Goal: Task Accomplishment & Management: Manage account settings

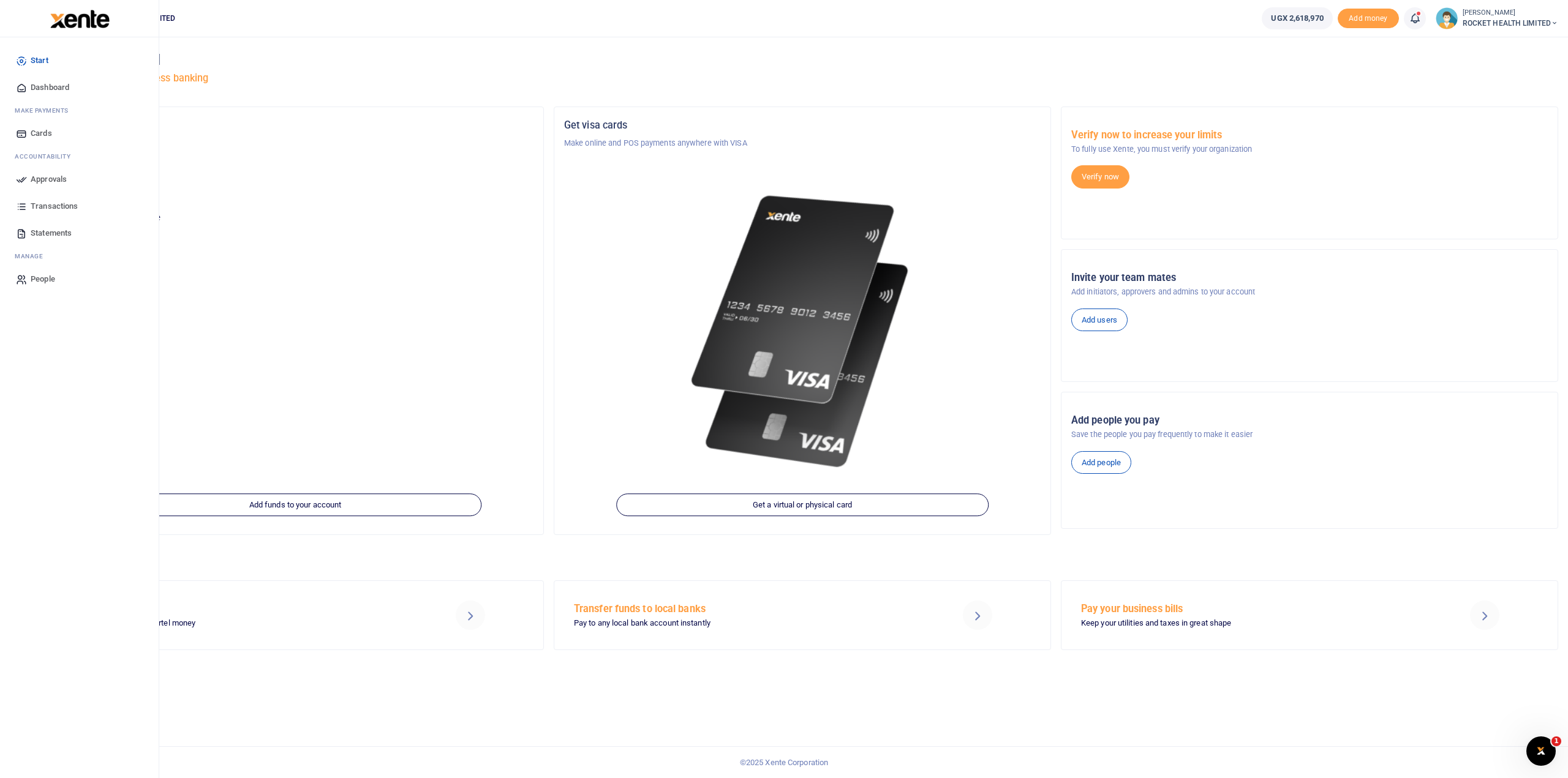
click at [49, 182] on span "Approvals" at bounding box center [49, 179] width 36 height 12
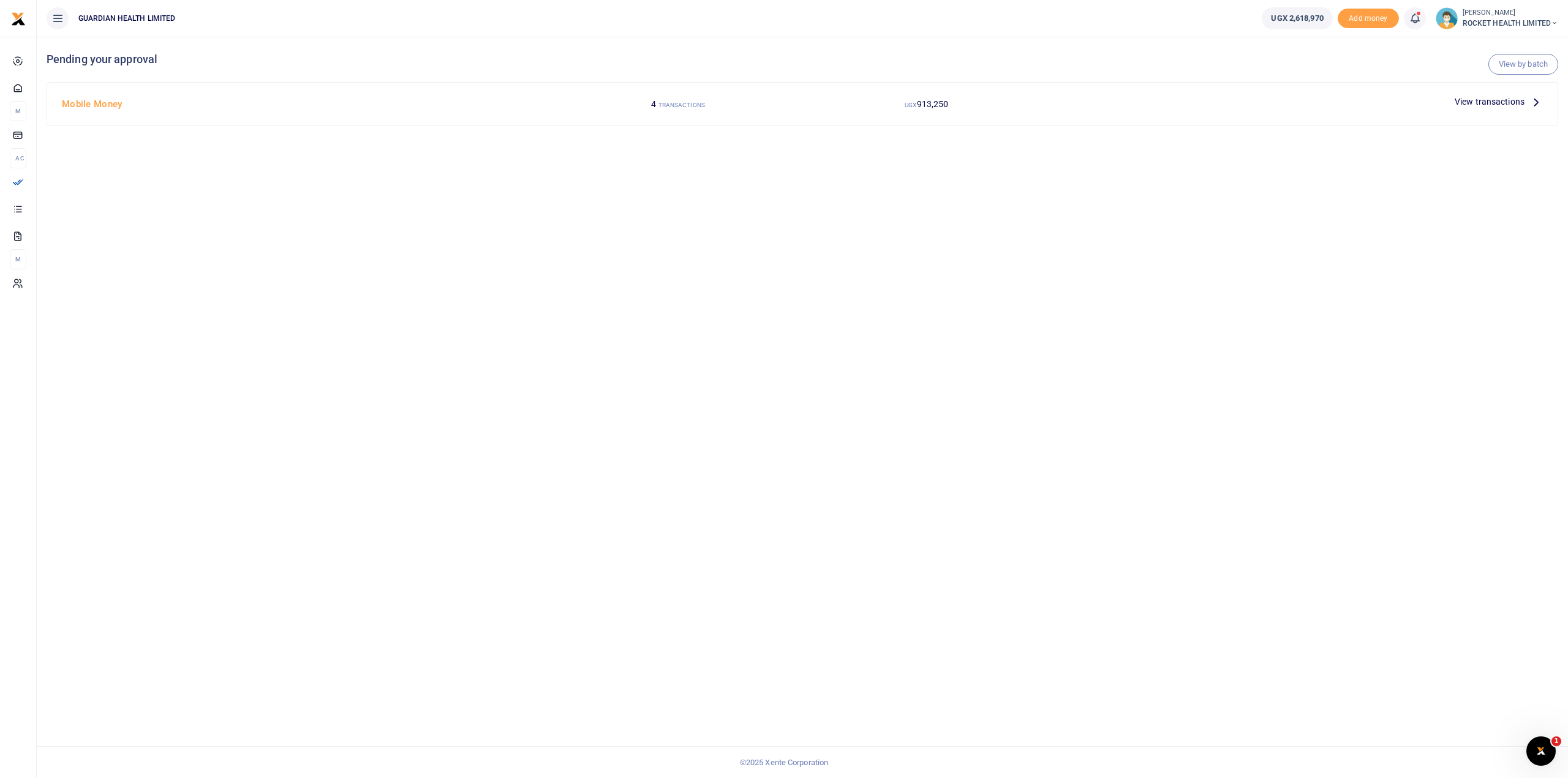
click at [853, 114] on div "UGX 913,250" at bounding box center [926, 104] width 248 height 23
click at [1481, 105] on span "View transactions" at bounding box center [1489, 102] width 70 height 14
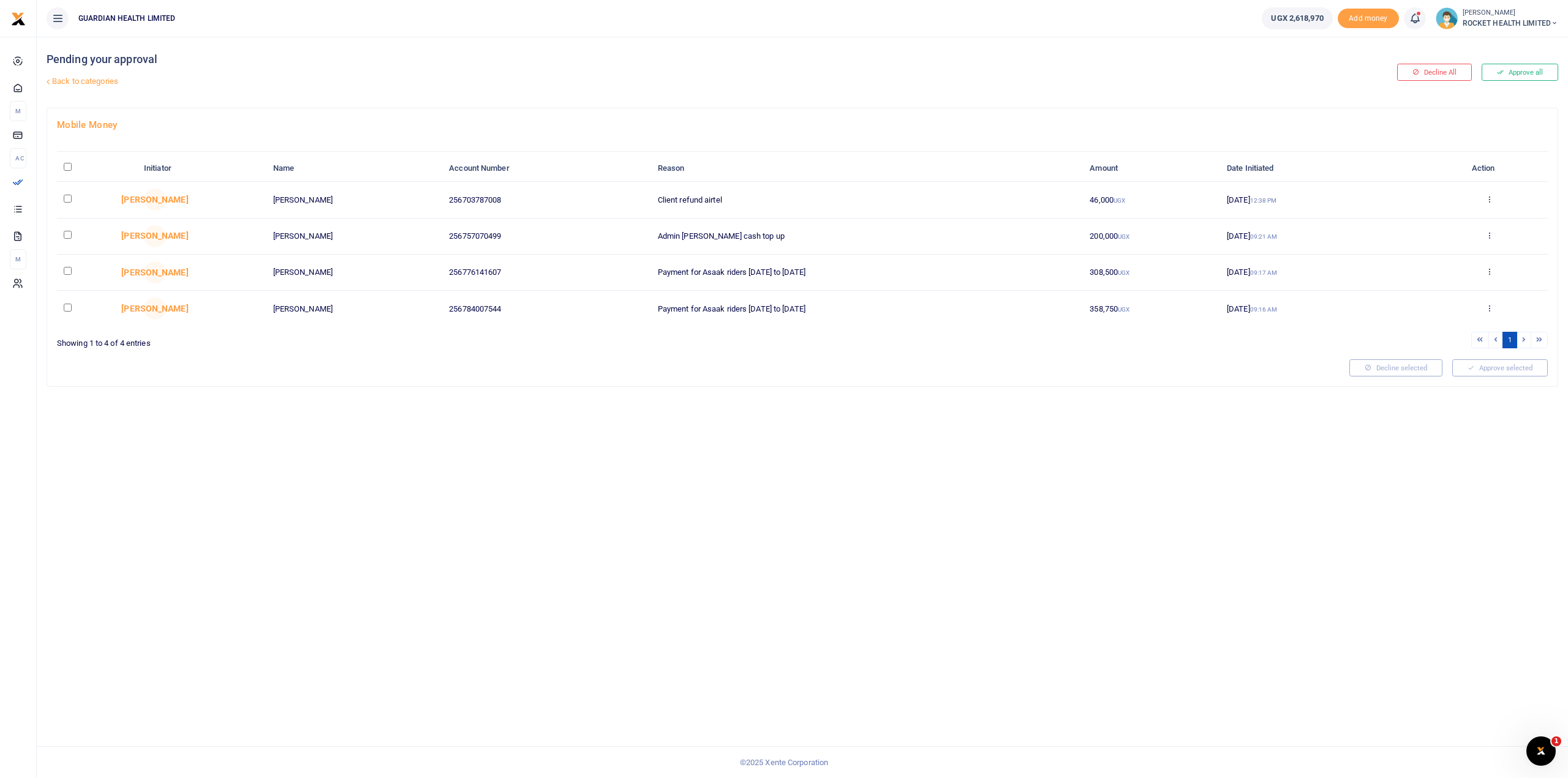
click at [68, 166] on input "\a \a : activate to sort column descending" at bounding box center [68, 166] width 8 height 8
checkbox input "true"
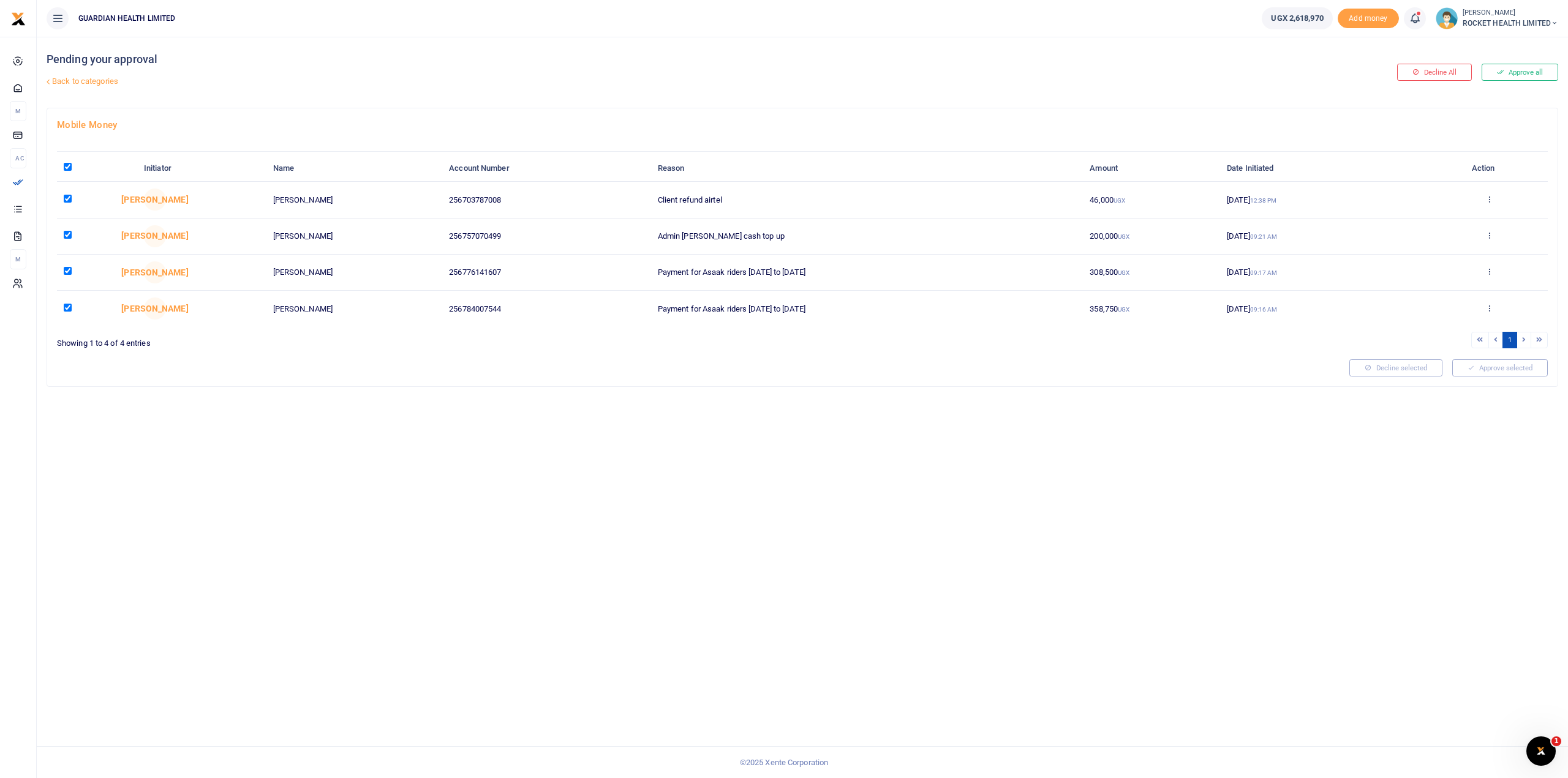
checkbox input "true"
click at [1488, 369] on button "Approve selected (4)" at bounding box center [1495, 368] width 104 height 17
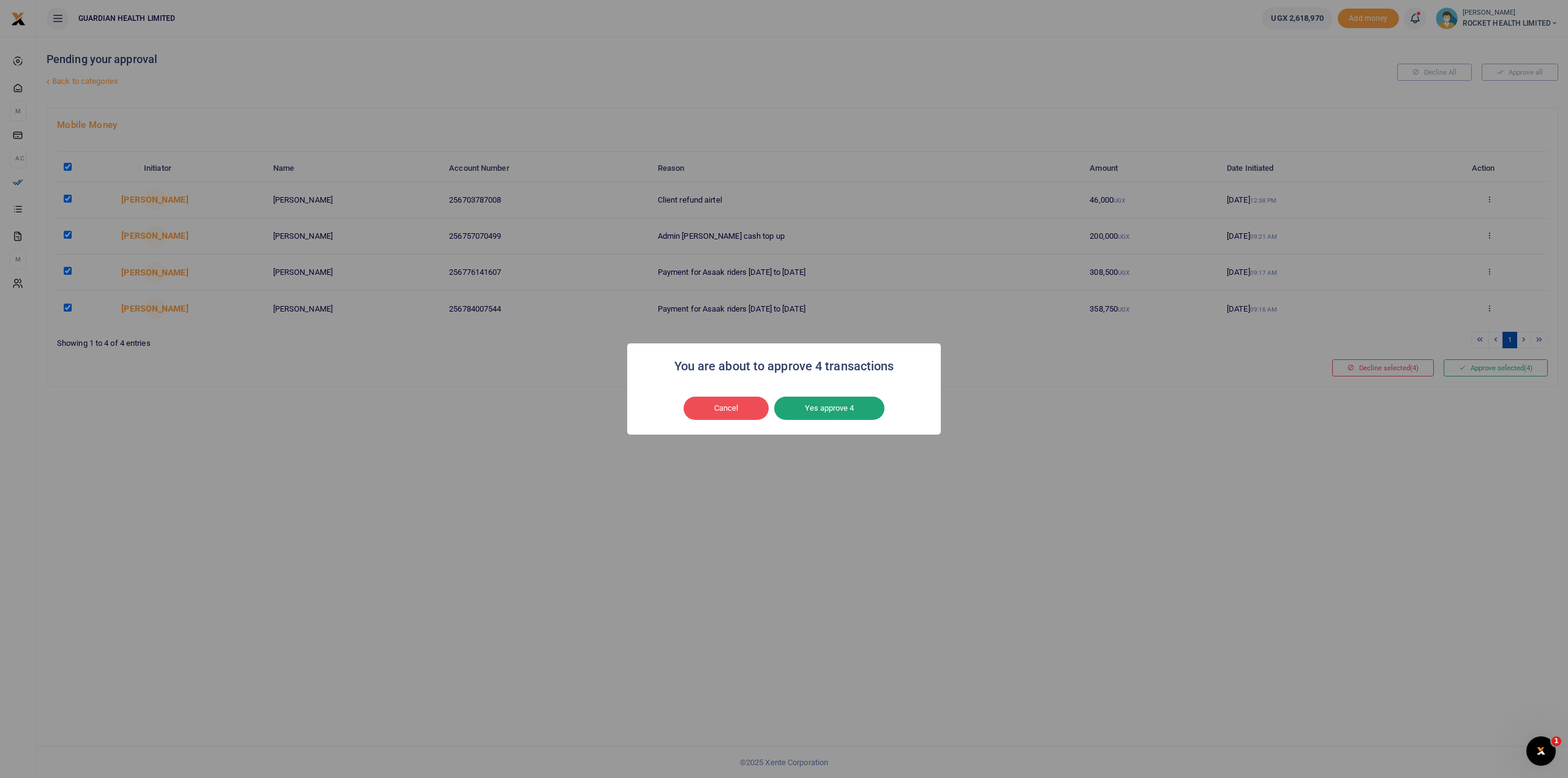
click at [837, 409] on button "Yes approve 4" at bounding box center [829, 408] width 110 height 23
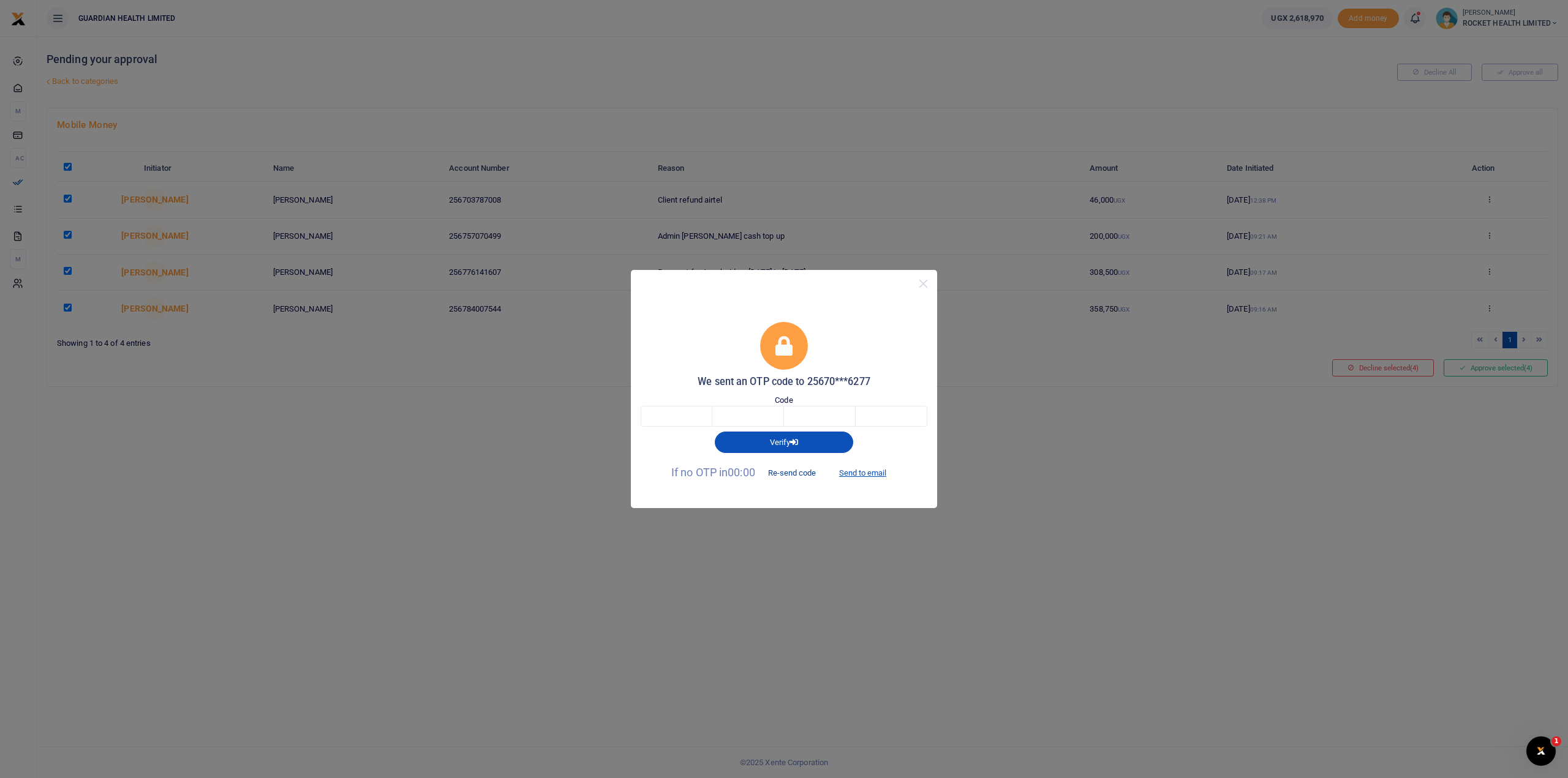
click at [795, 475] on button "Re-send code" at bounding box center [792, 473] width 68 height 21
click at [798, 473] on button "Re-send code" at bounding box center [792, 473] width 68 height 21
click at [878, 475] on button "Send to email" at bounding box center [862, 473] width 68 height 21
click at [684, 416] on input "text" at bounding box center [676, 417] width 71 height 21
type input "1"
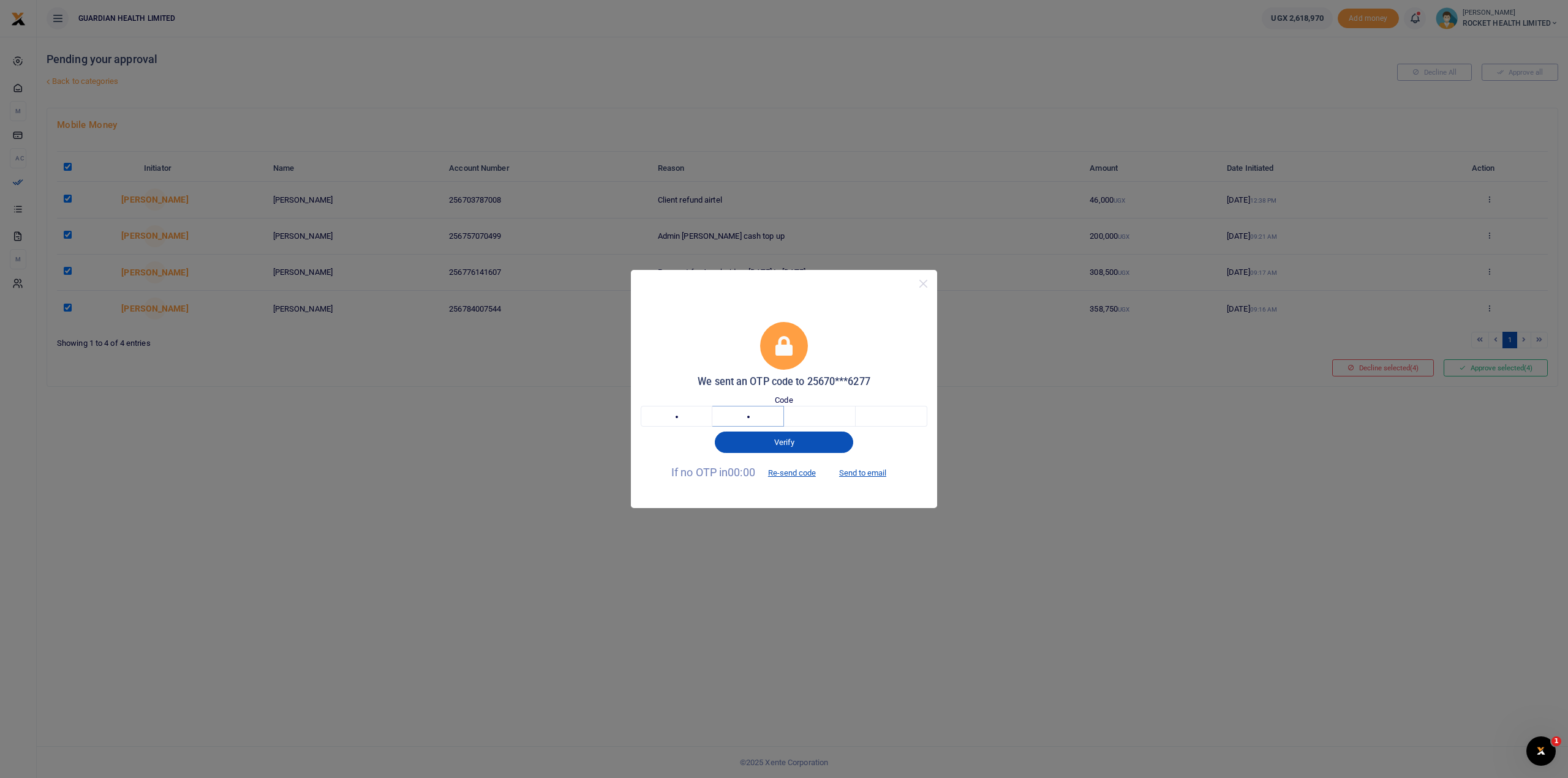
type input "4"
type input "9"
type input "6"
type input "1"
type input "4"
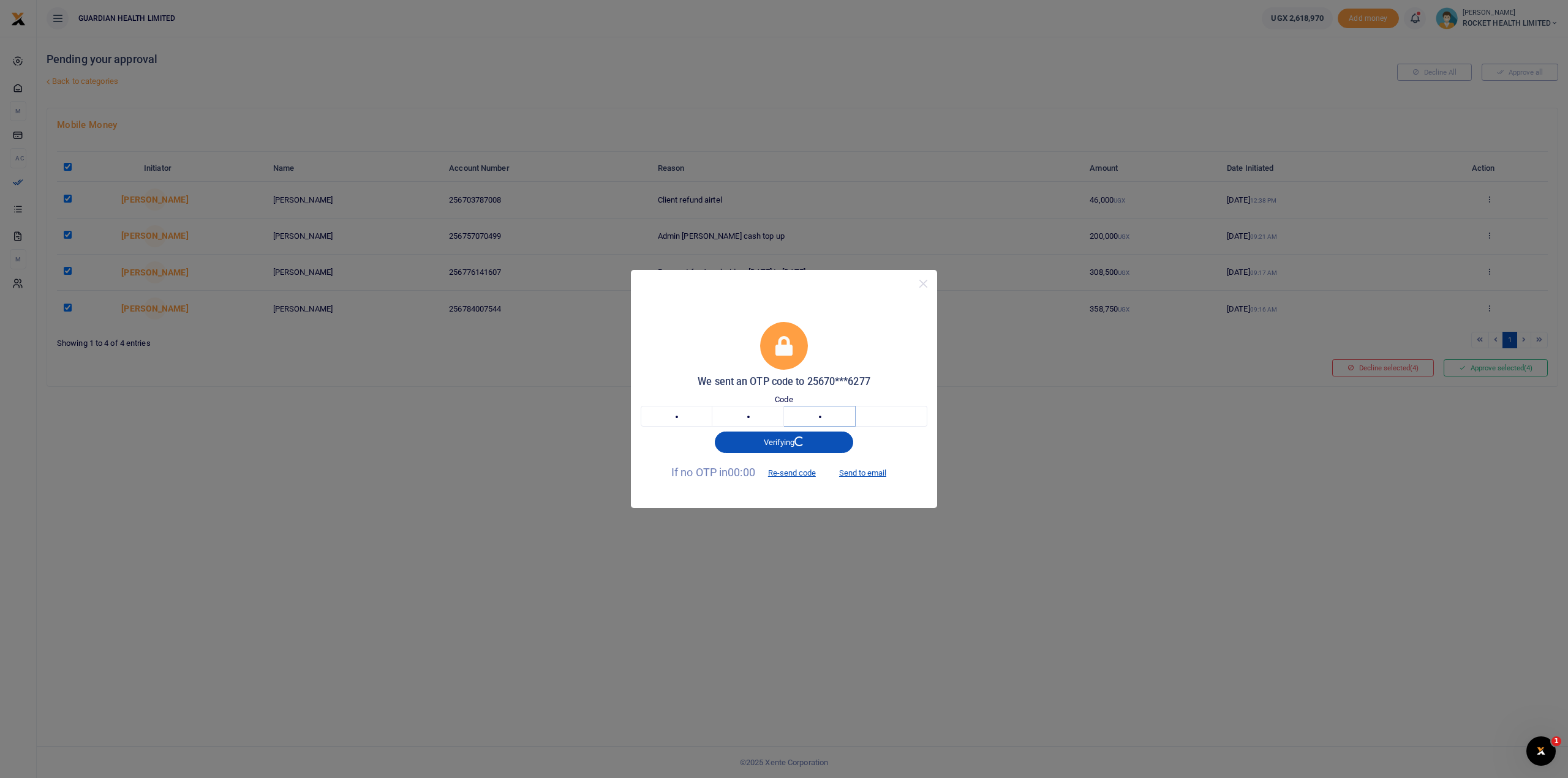
type input "9"
type input "5"
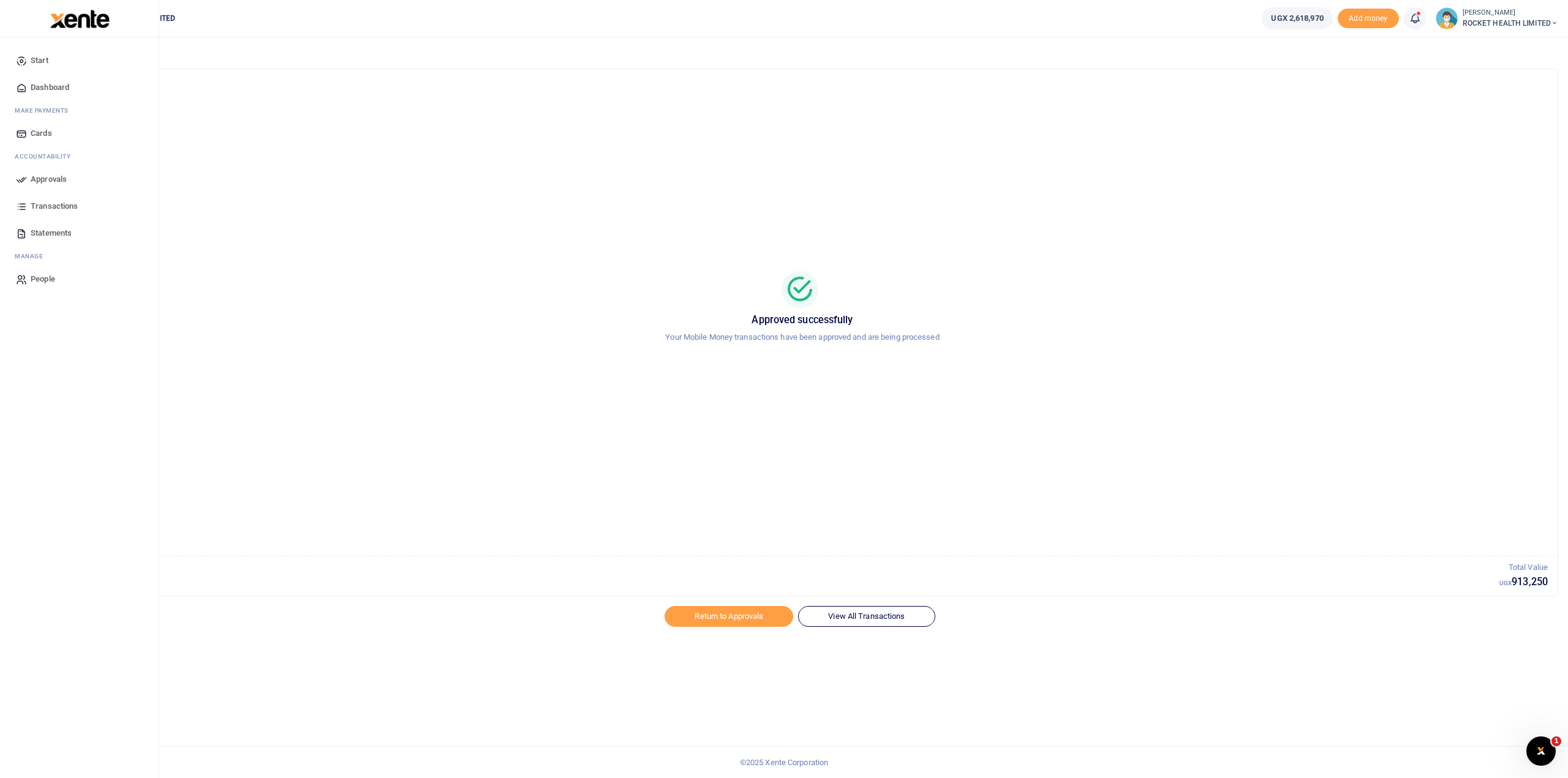
click at [45, 186] on link "Approvals" at bounding box center [79, 180] width 139 height 27
